Goal: Find specific page/section: Find specific page/section

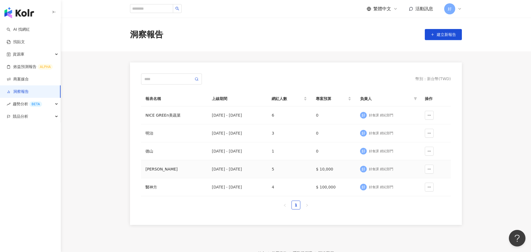
click at [156, 176] on td "[PERSON_NAME]" at bounding box center [174, 169] width 66 height 18
click at [150, 170] on div "[PERSON_NAME]" at bounding box center [174, 169] width 58 height 6
click at [149, 169] on div "[PERSON_NAME]" at bounding box center [174, 169] width 58 height 6
click at [150, 169] on div "[PERSON_NAME]" at bounding box center [174, 169] width 58 height 6
click at [241, 170] on div "[DATE] - [DATE]" at bounding box center [237, 169] width 51 height 6
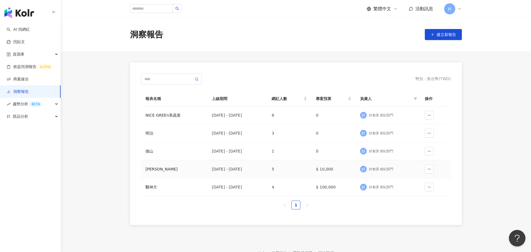
click at [382, 171] on div "好食課 經紀部門" at bounding box center [381, 169] width 24 height 5
click at [149, 170] on div "[PERSON_NAME]" at bounding box center [174, 169] width 58 height 6
click at [175, 179] on td "醫神方" at bounding box center [174, 187] width 66 height 18
click at [242, 171] on div "[DATE] - [DATE]" at bounding box center [237, 169] width 51 height 6
click at [149, 169] on div "[PERSON_NAME]" at bounding box center [174, 169] width 58 height 6
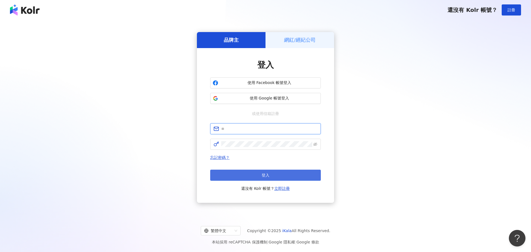
type input "**********"
click at [230, 173] on button "登入" at bounding box center [265, 175] width 111 height 11
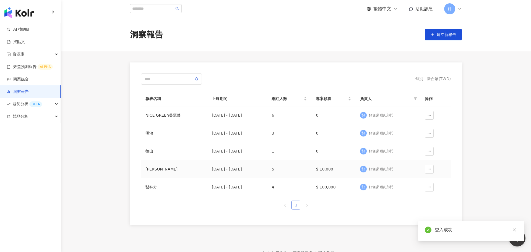
click at [158, 168] on div "[PERSON_NAME]" at bounding box center [174, 169] width 58 height 6
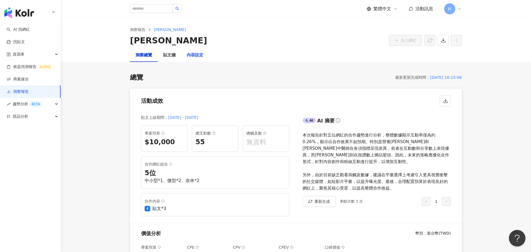
click at [197, 56] on div "內容設定" at bounding box center [195, 55] width 17 height 7
